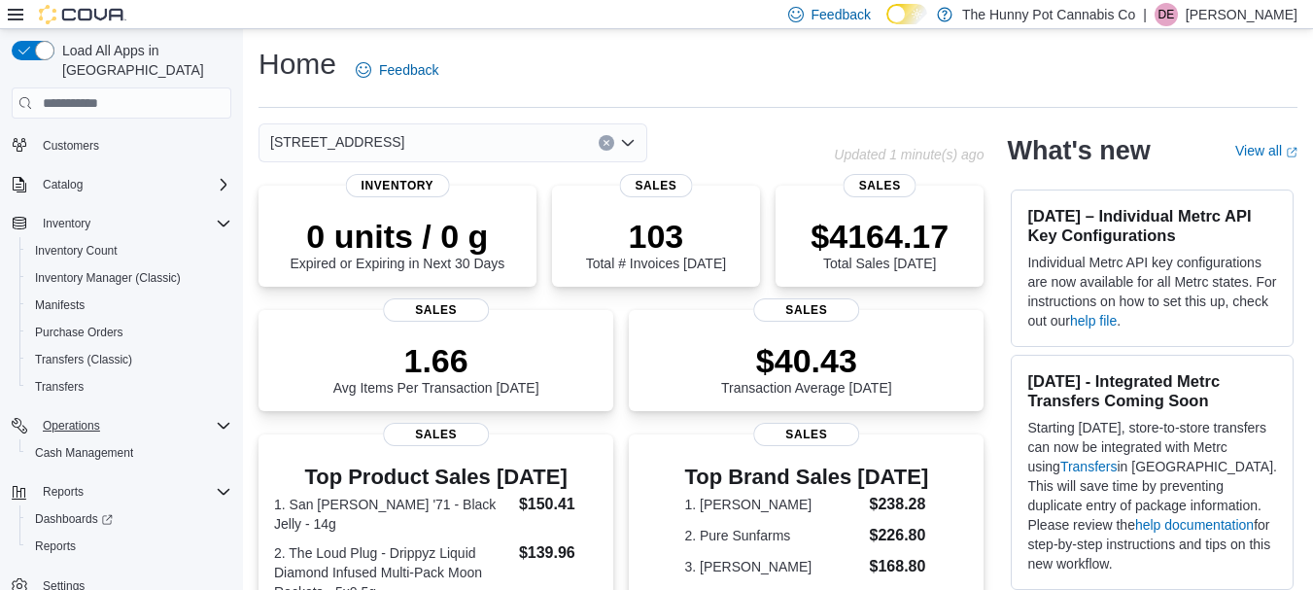
scroll to position [108, 0]
click at [72, 533] on span "Reports" at bounding box center [55, 544] width 41 height 23
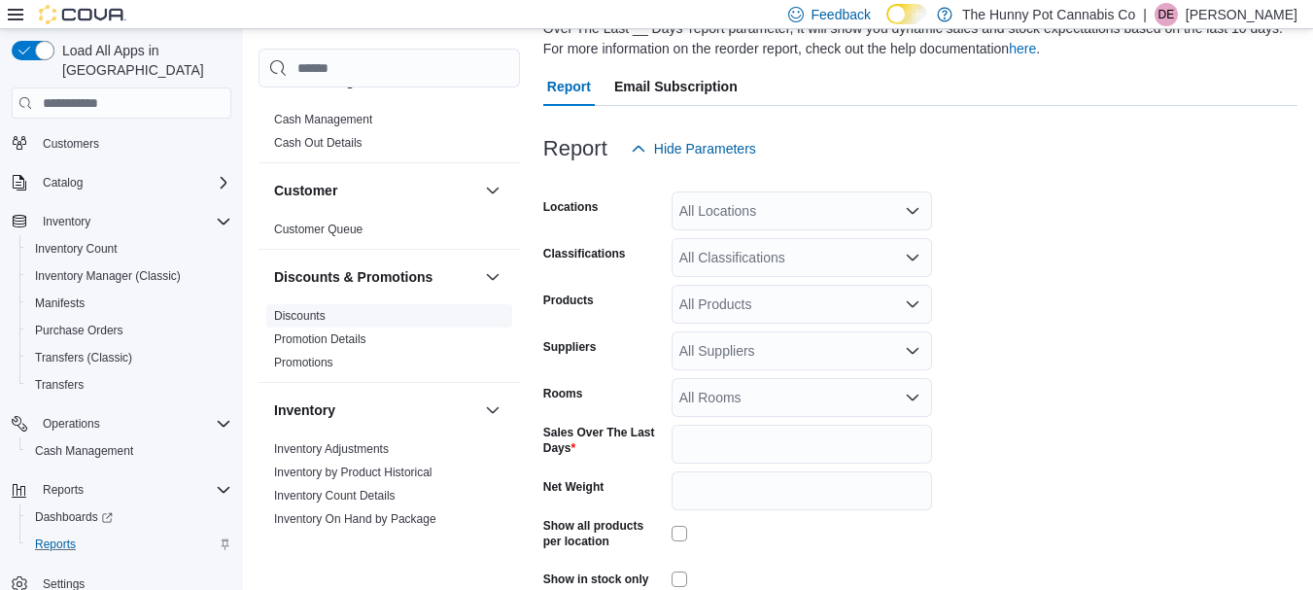
scroll to position [42, 0]
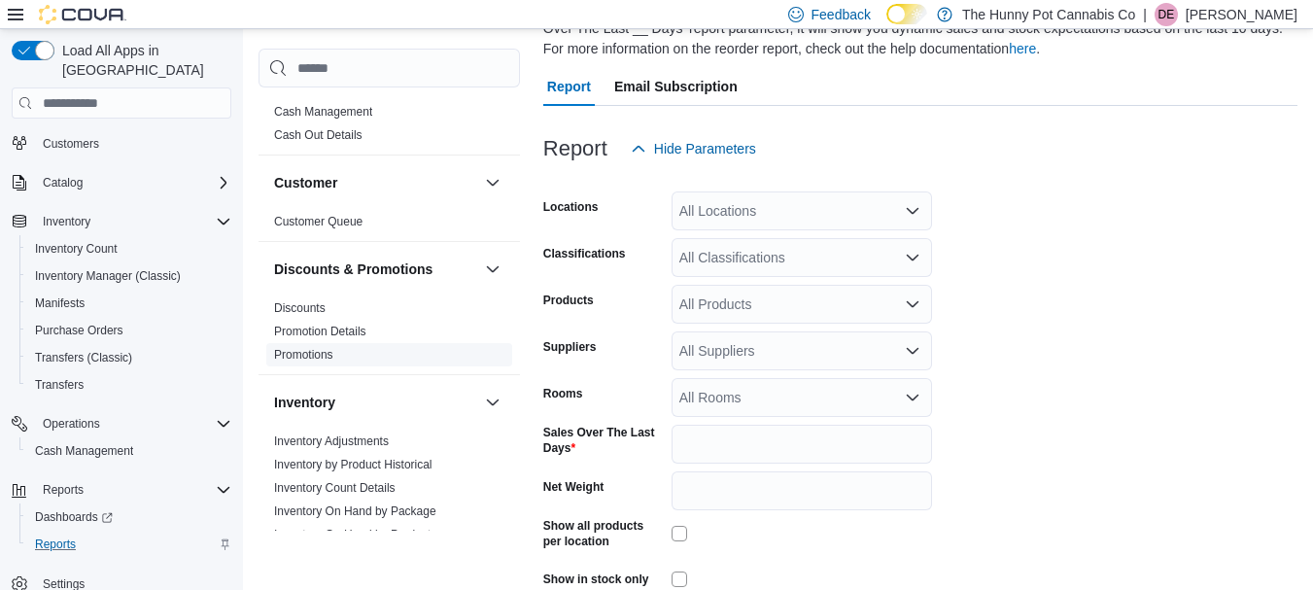
click at [391, 355] on span "Promotions" at bounding box center [389, 354] width 246 height 23
click at [391, 349] on span "Promotions" at bounding box center [389, 354] width 246 height 23
drag, startPoint x: 391, startPoint y: 349, endPoint x: 485, endPoint y: 103, distance: 263.3
click at [499, 0] on html "Feedback Dark Mode The Hunny Pot Cannabis Co | DE Darrel Engleby Load All Apps …" at bounding box center [656, 95] width 1313 height 590
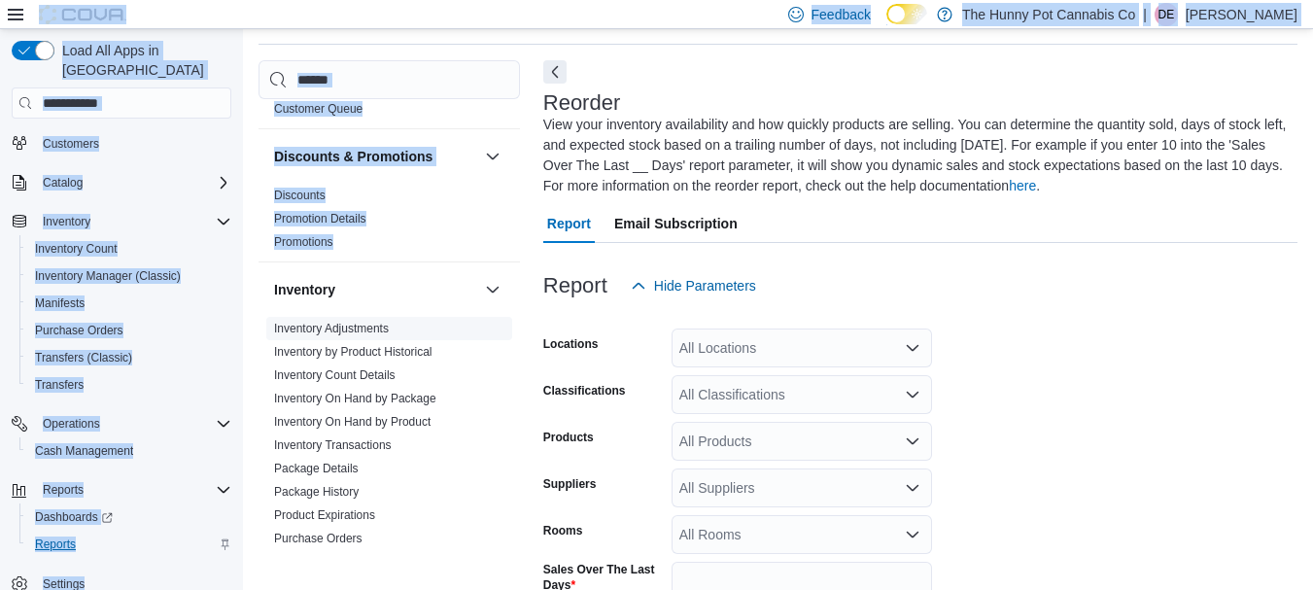
scroll to position [207, 0]
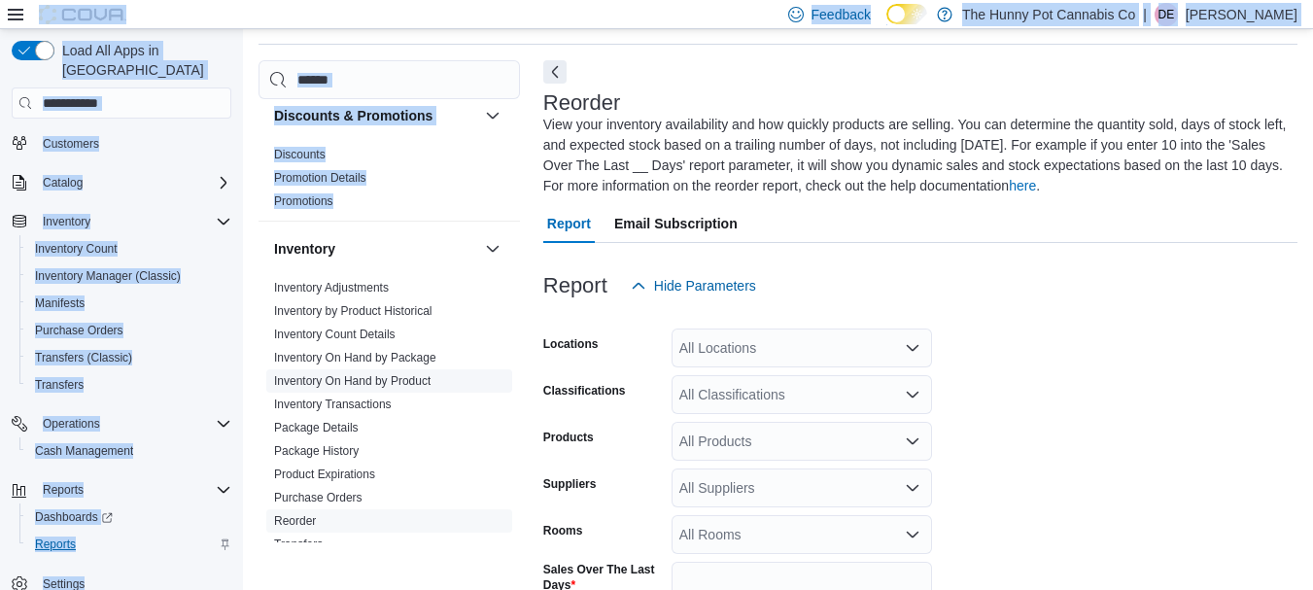
click at [397, 373] on span "Inventory On Hand by Product" at bounding box center [352, 381] width 156 height 16
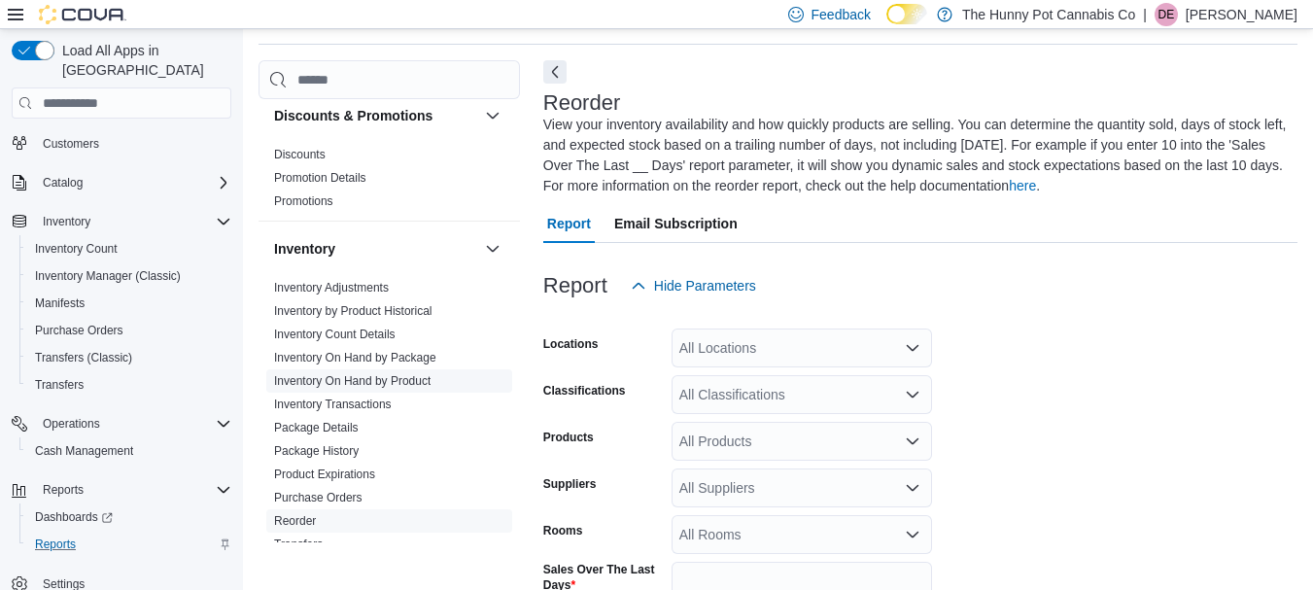
click at [397, 384] on link "Inventory On Hand by Product" at bounding box center [352, 381] width 156 height 14
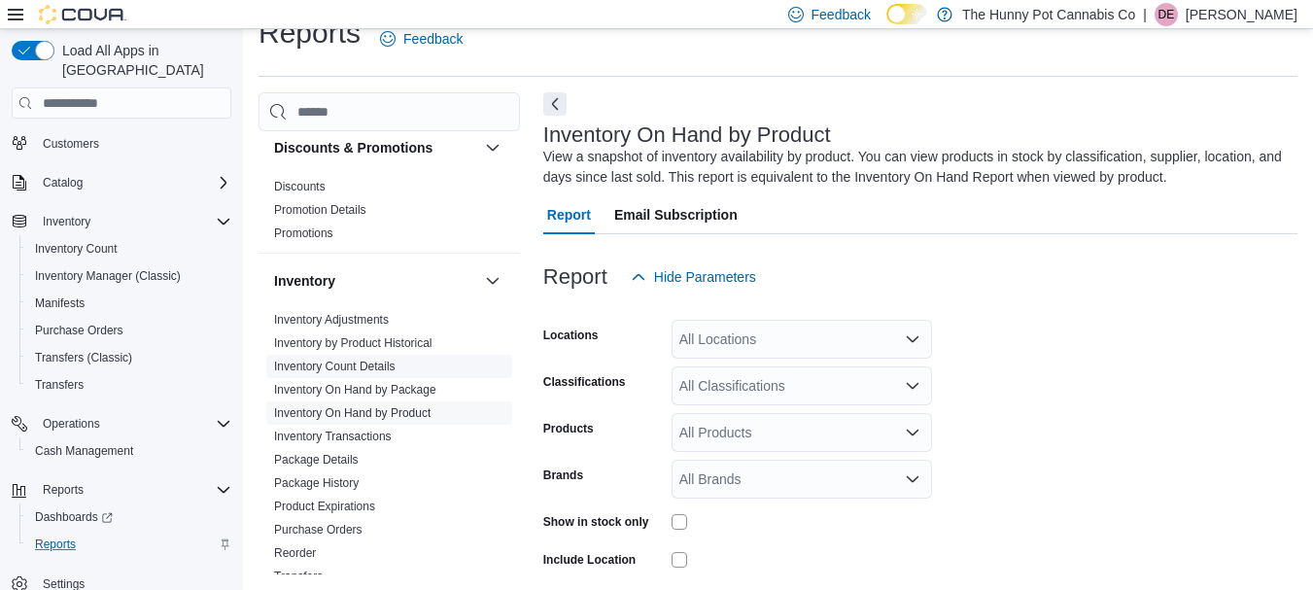
scroll to position [65, 0]
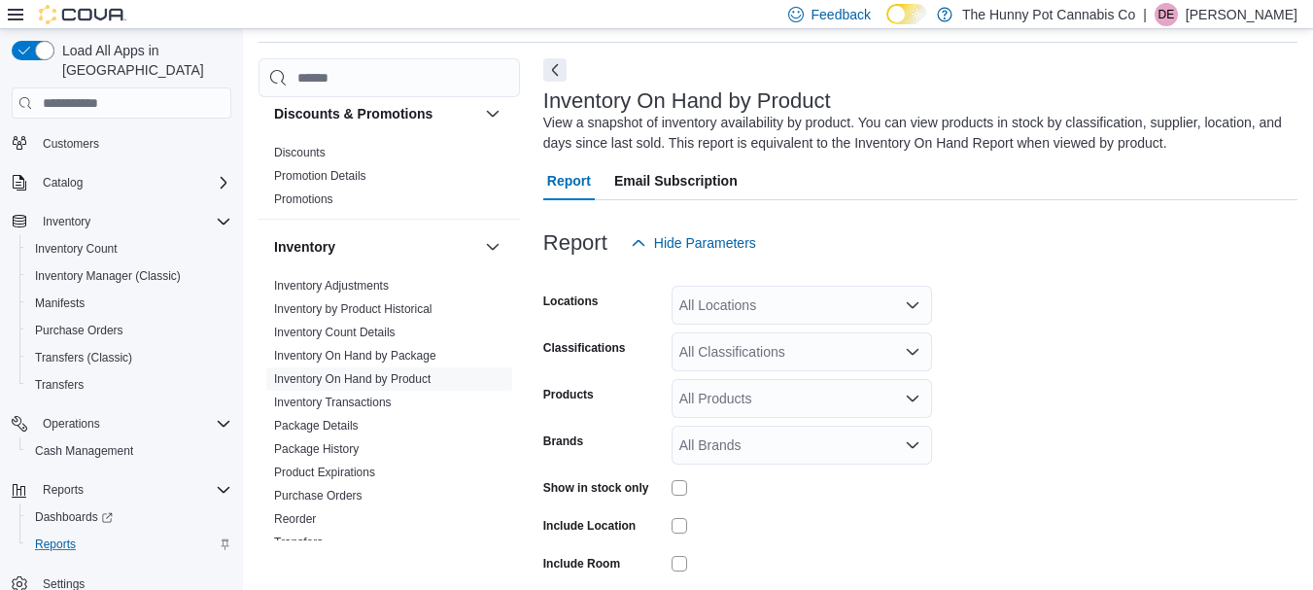
click at [839, 306] on div "All Locations" at bounding box center [802, 305] width 260 height 39
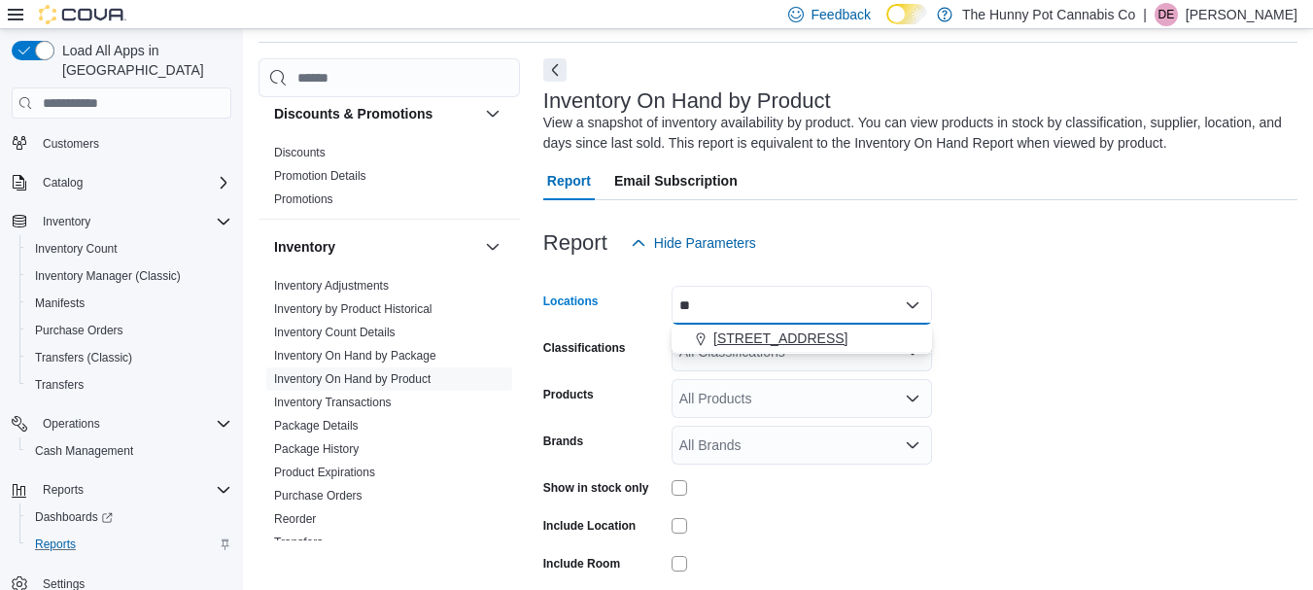
type input "**"
click at [815, 343] on span "7481 Oakwood Drive" at bounding box center [780, 337] width 134 height 19
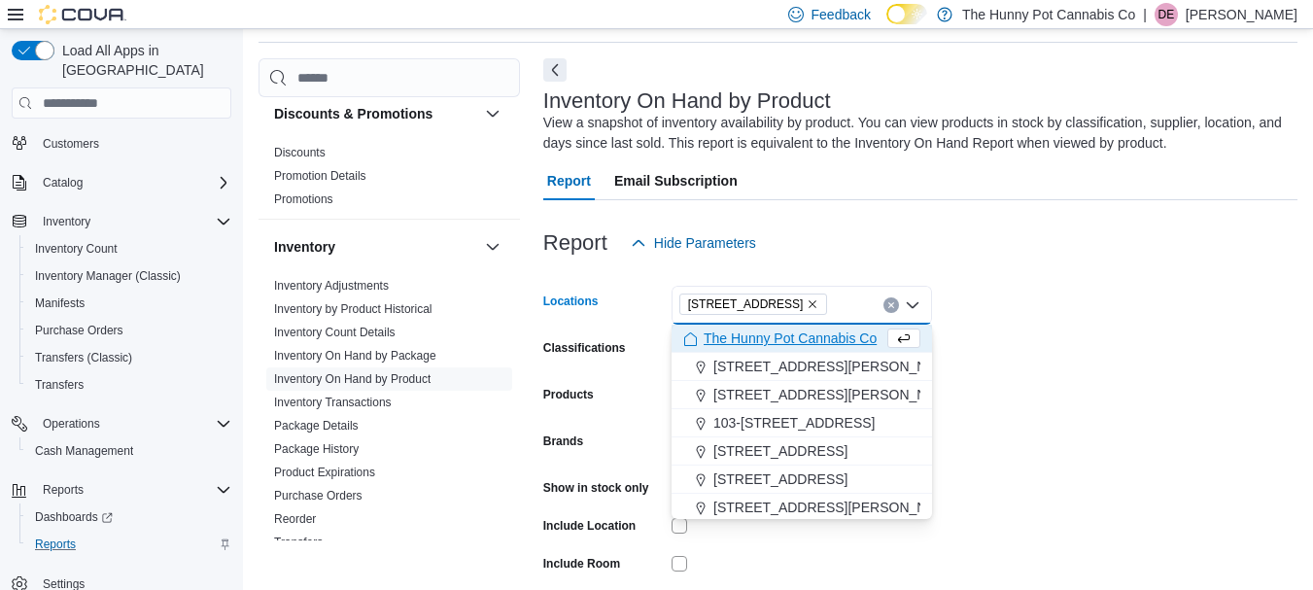
click at [1042, 385] on form "Locations 7481 Oakwood Drive Combo box. Selected. 7481 Oakwood Drive. Press Bac…" at bounding box center [920, 466] width 754 height 408
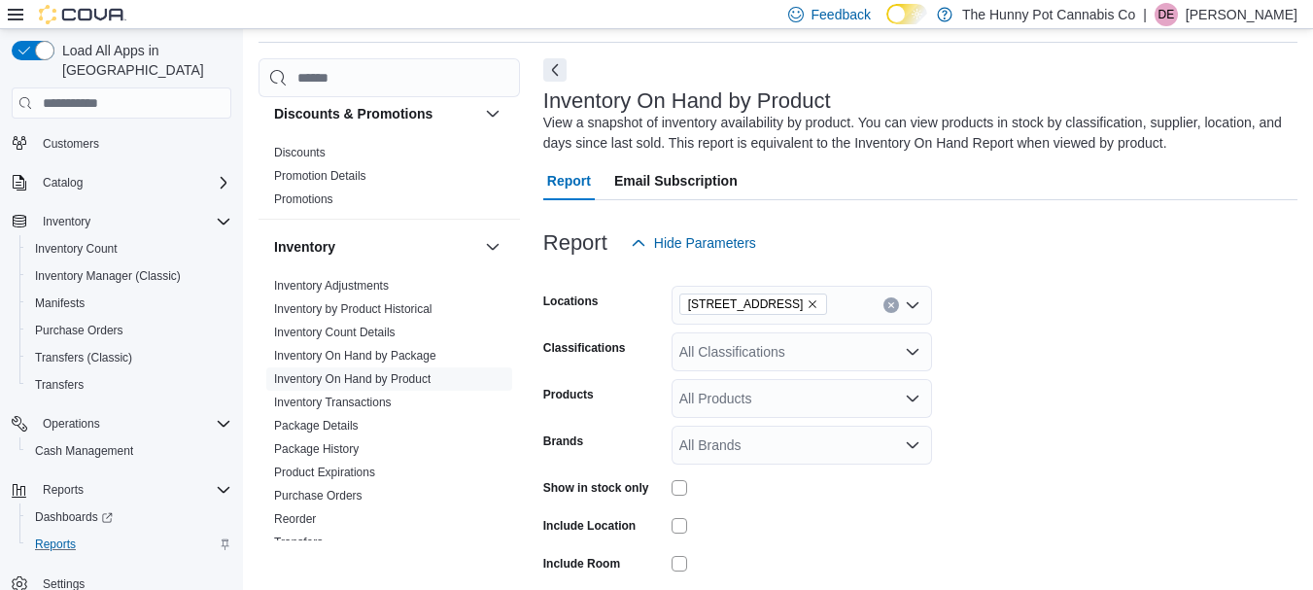
click at [673, 497] on div at bounding box center [802, 487] width 260 height 30
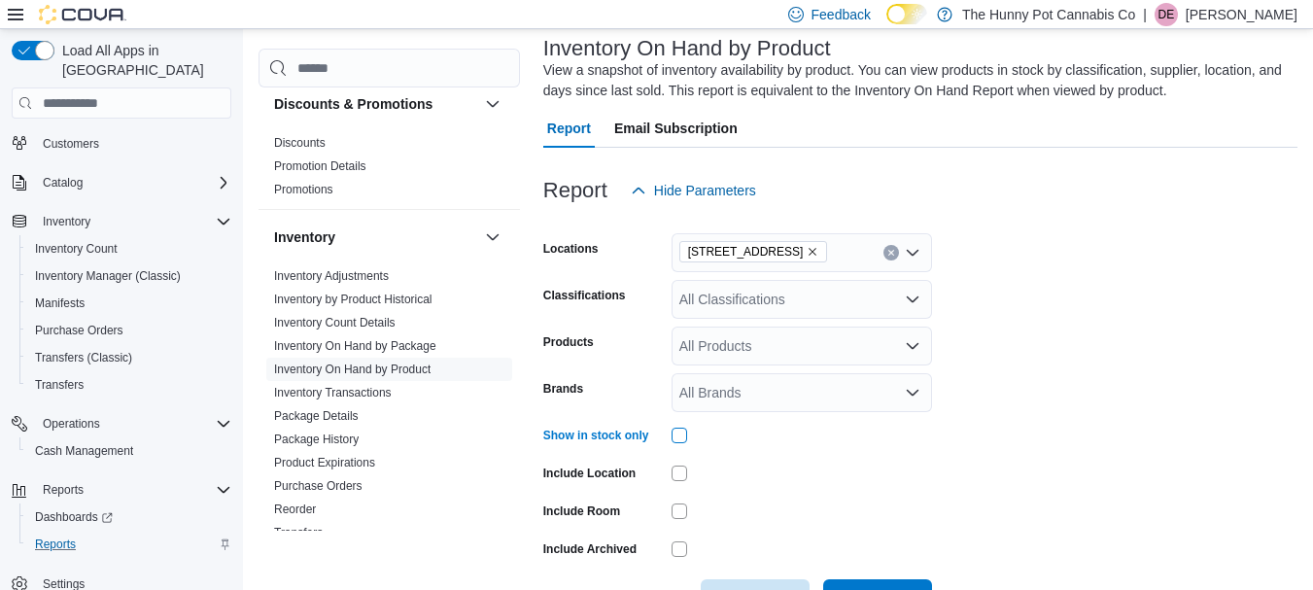
scroll to position [185, 0]
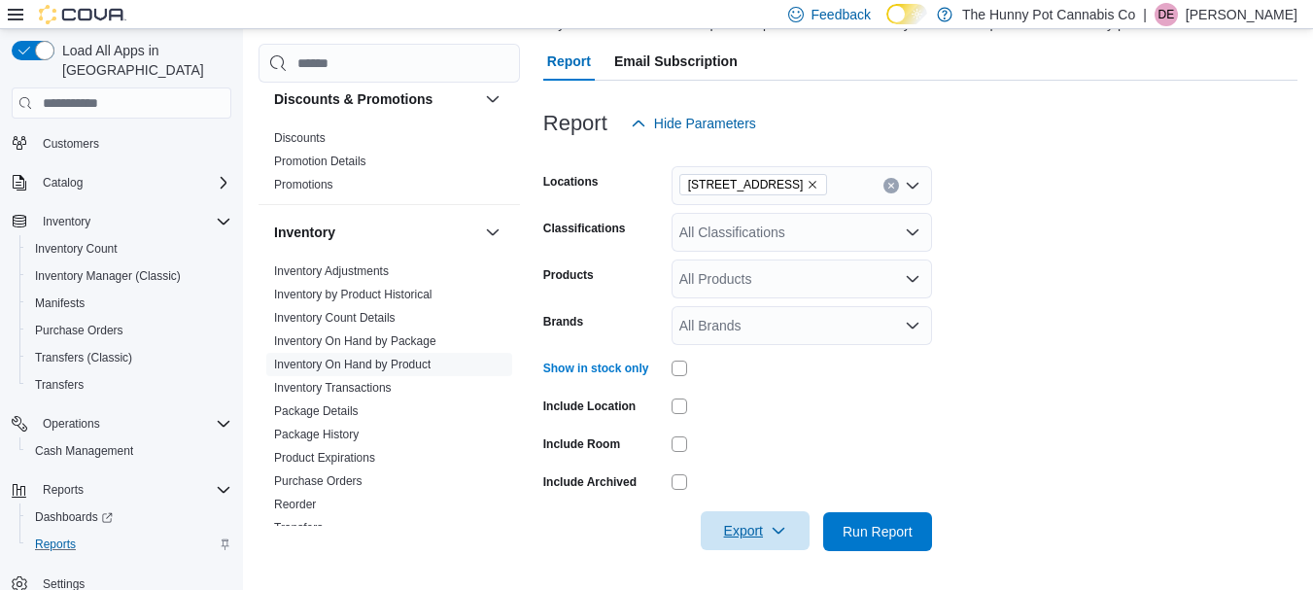
click at [742, 547] on span "Export" at bounding box center [755, 530] width 86 height 39
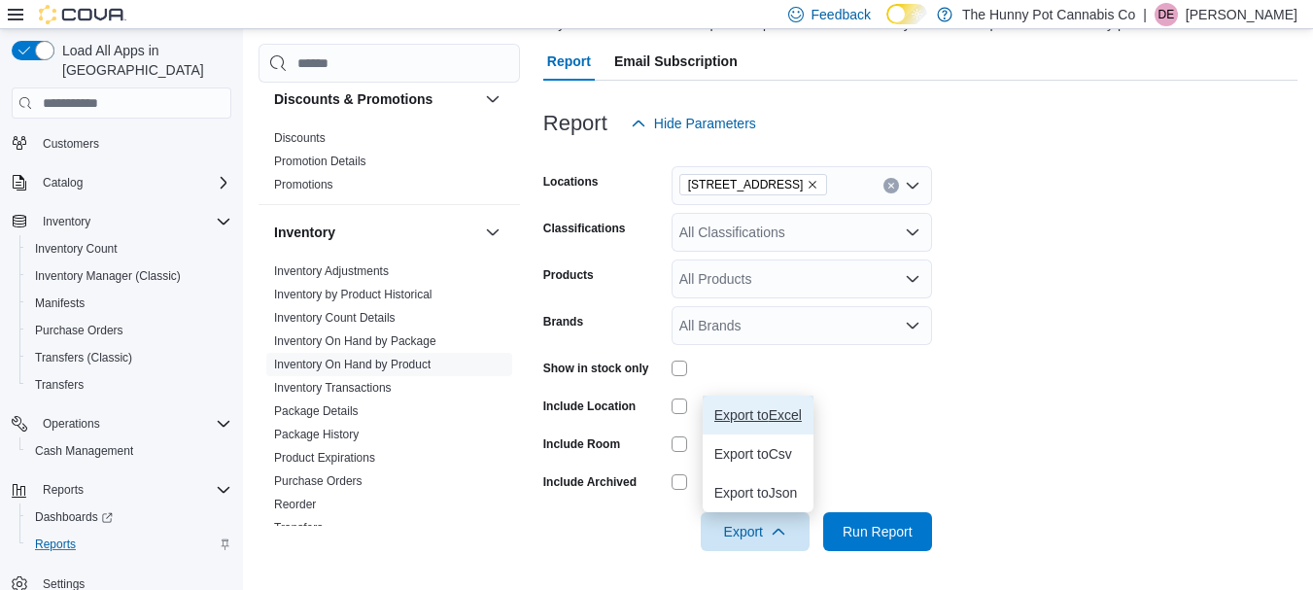
click at [777, 414] on span "Export to Excel" at bounding box center [757, 415] width 87 height 16
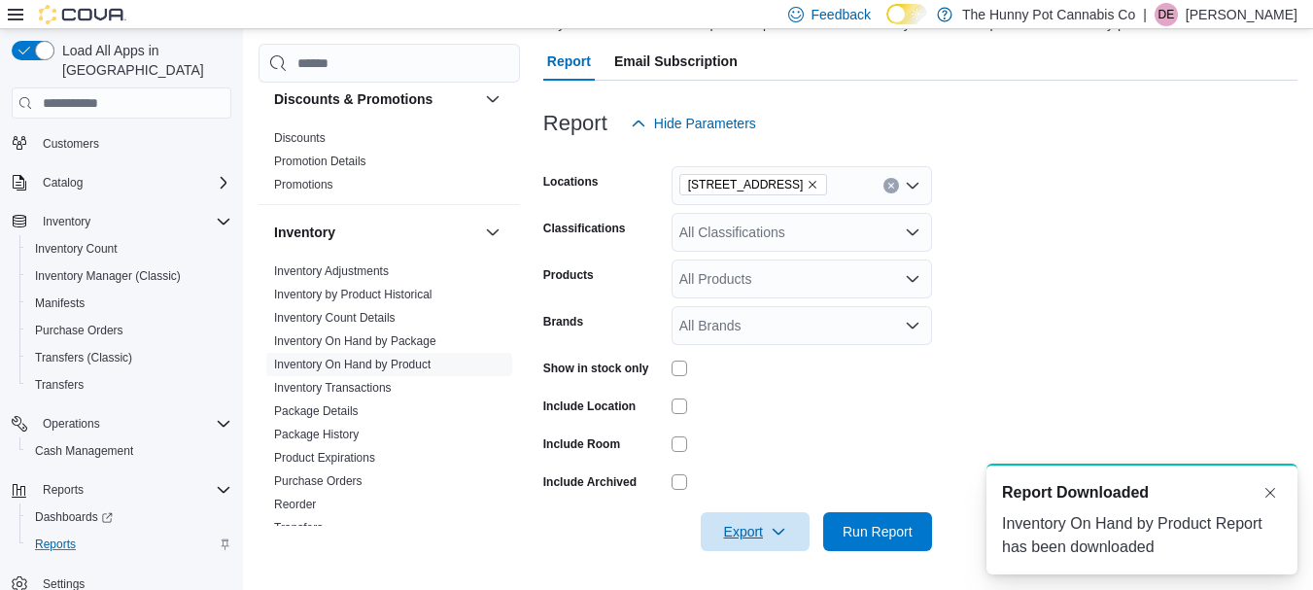
scroll to position [0, 0]
